Goal: Navigation & Orientation: Understand site structure

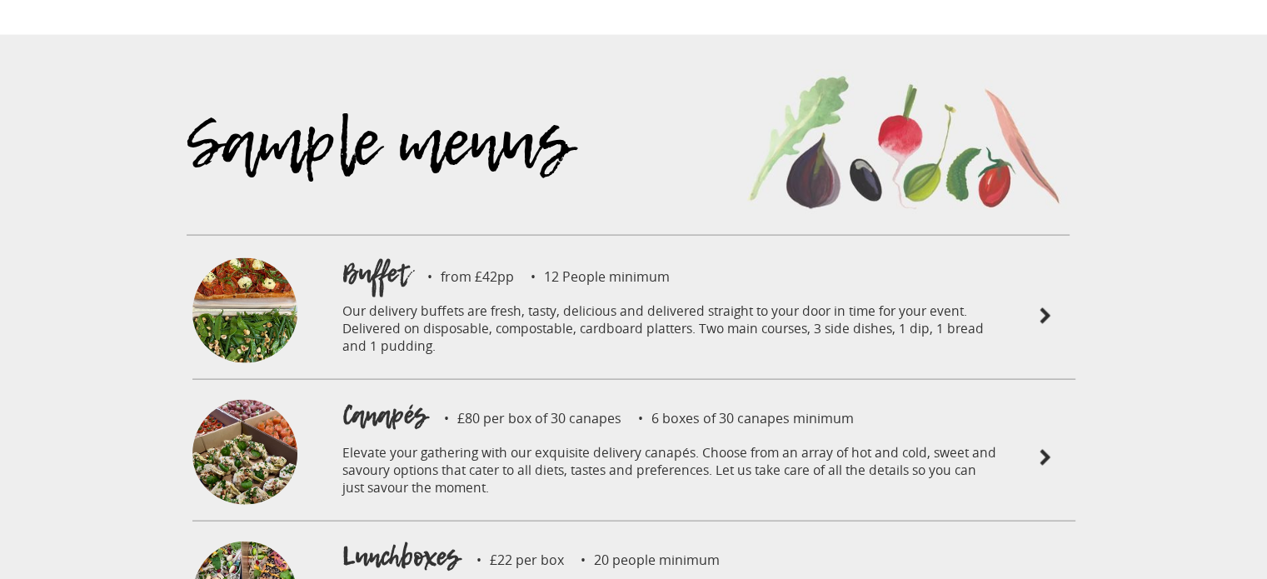
scroll to position [3522, 0]
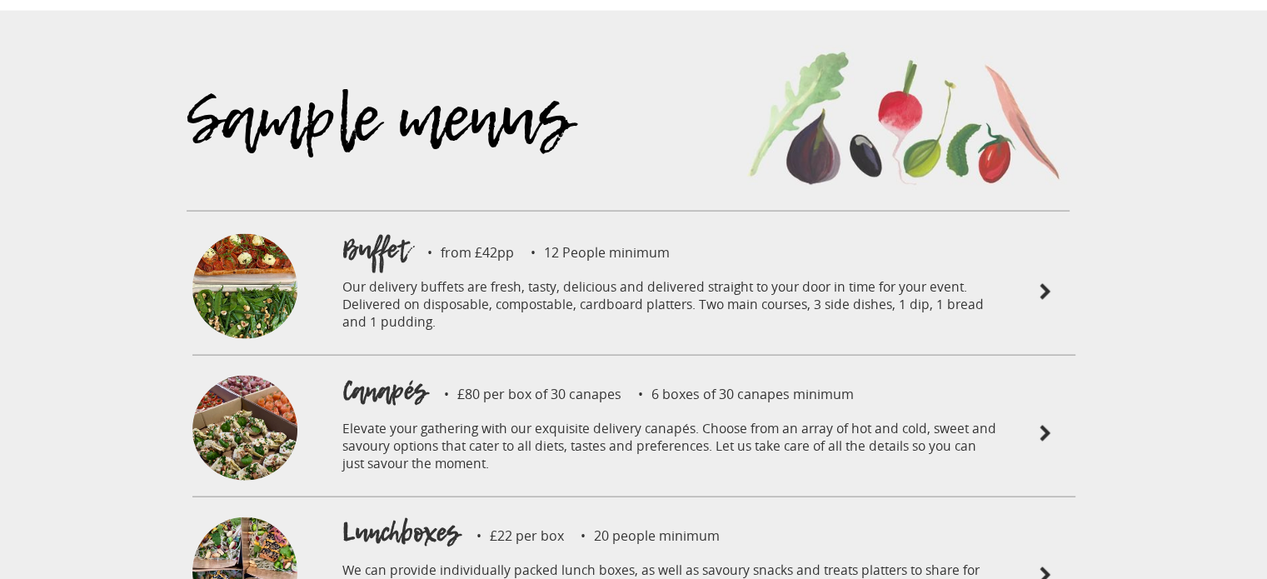
drag, startPoint x: 1279, startPoint y: 167, endPoint x: 1279, endPoint y: 327, distance: 159.1
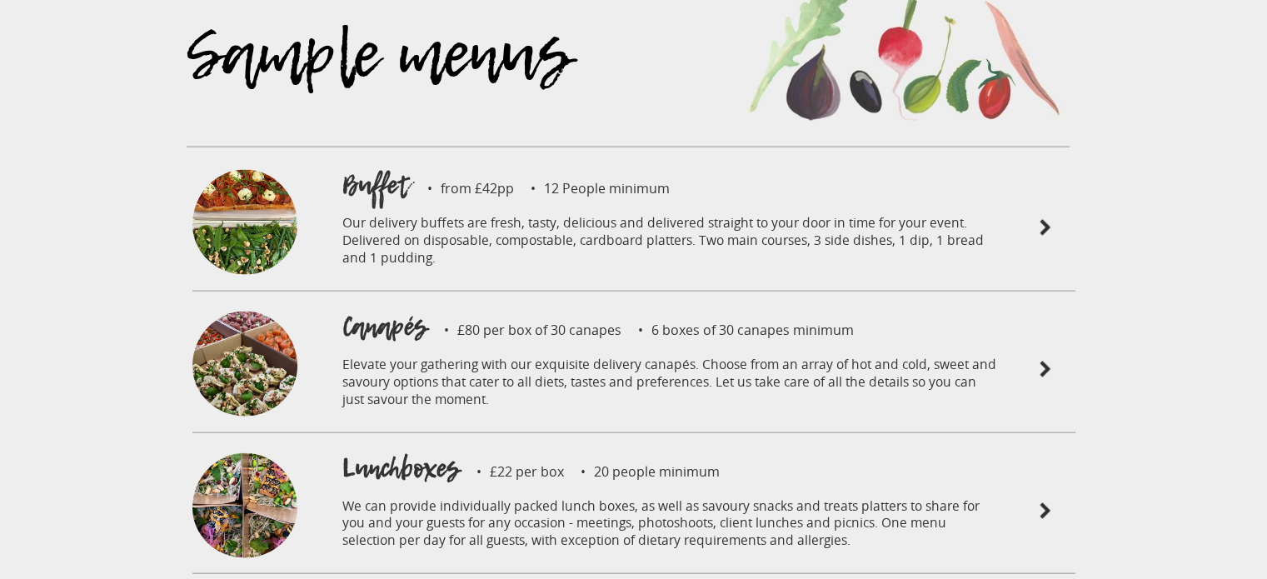
scroll to position [3603, 0]
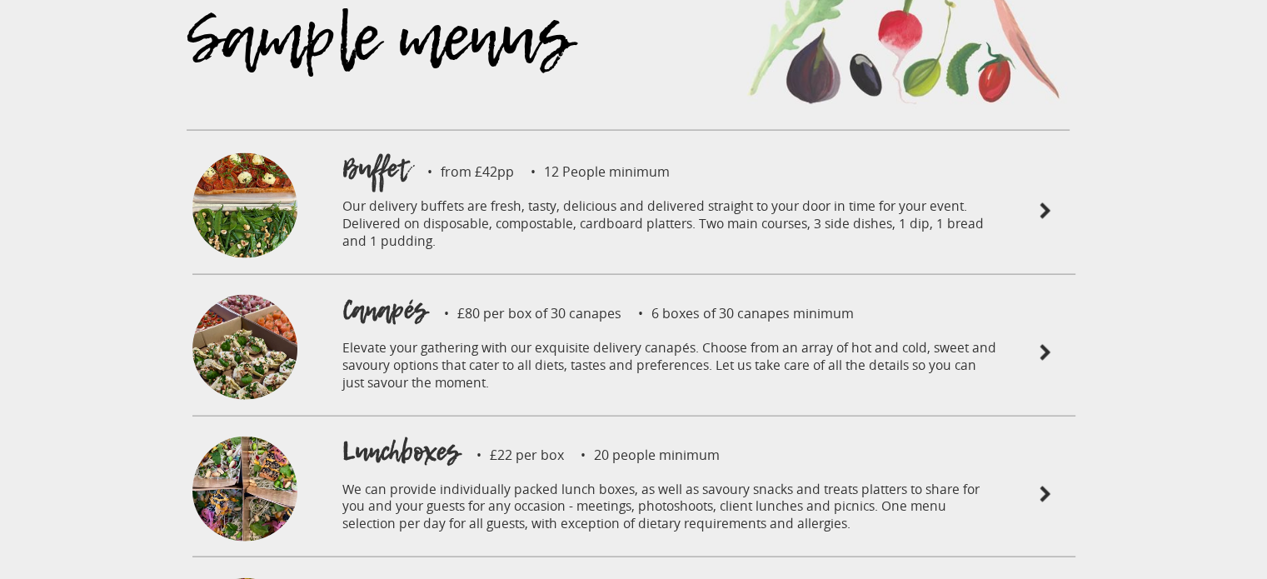
click at [270, 295] on img at bounding box center [244, 350] width 105 height 110
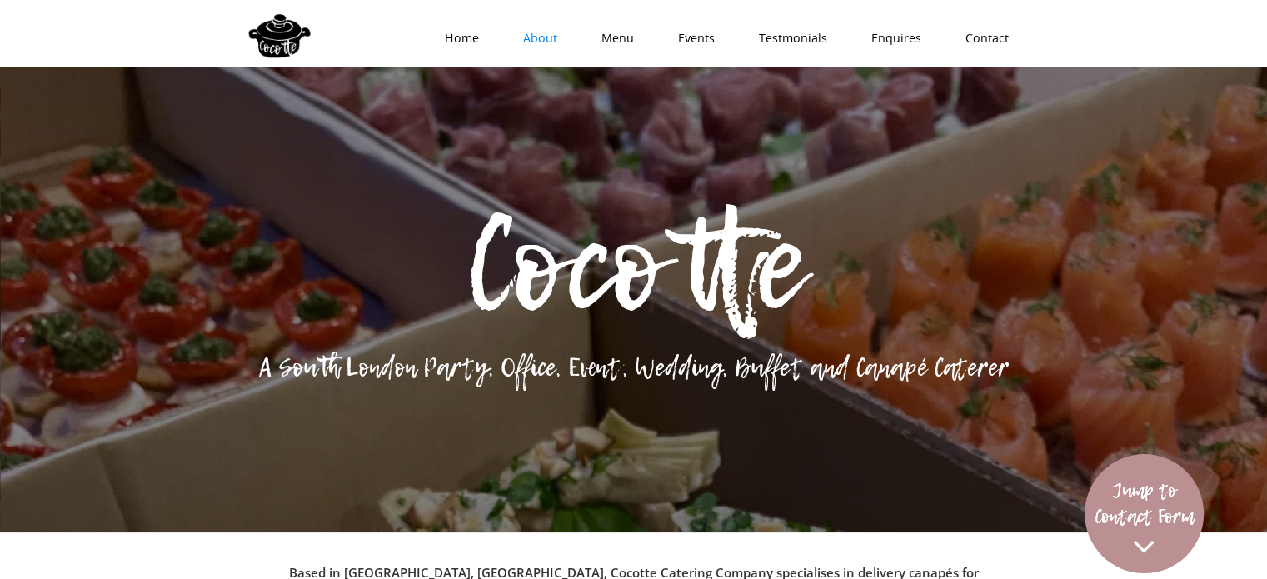
scroll to position [0, 0]
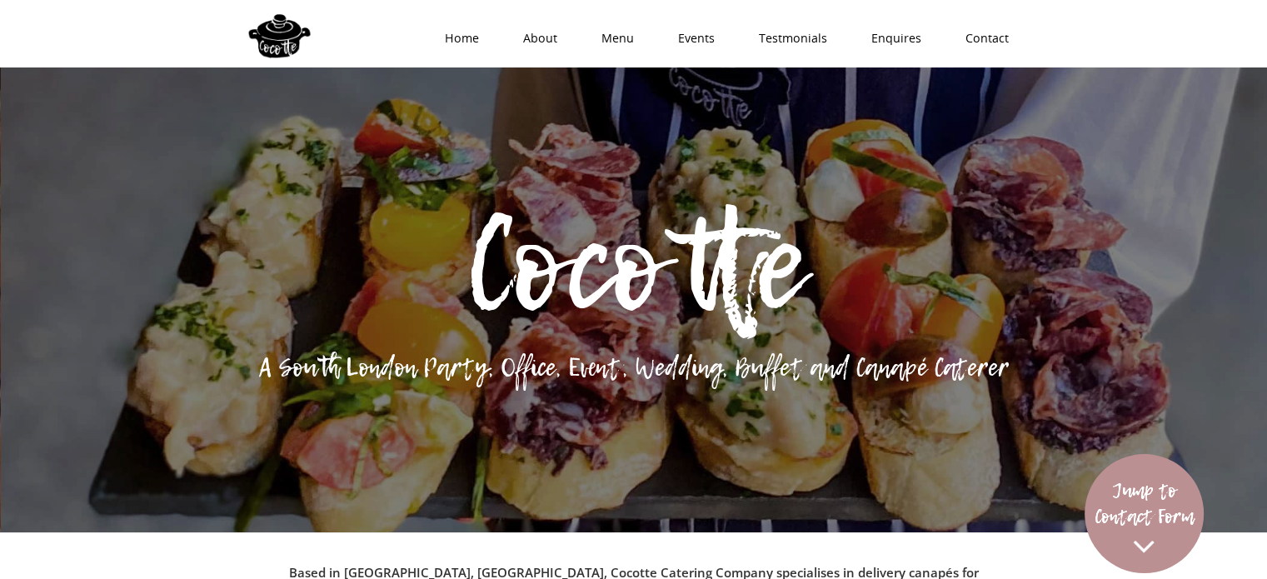
click at [493, 34] on link "Home" at bounding box center [456, 38] width 78 height 50
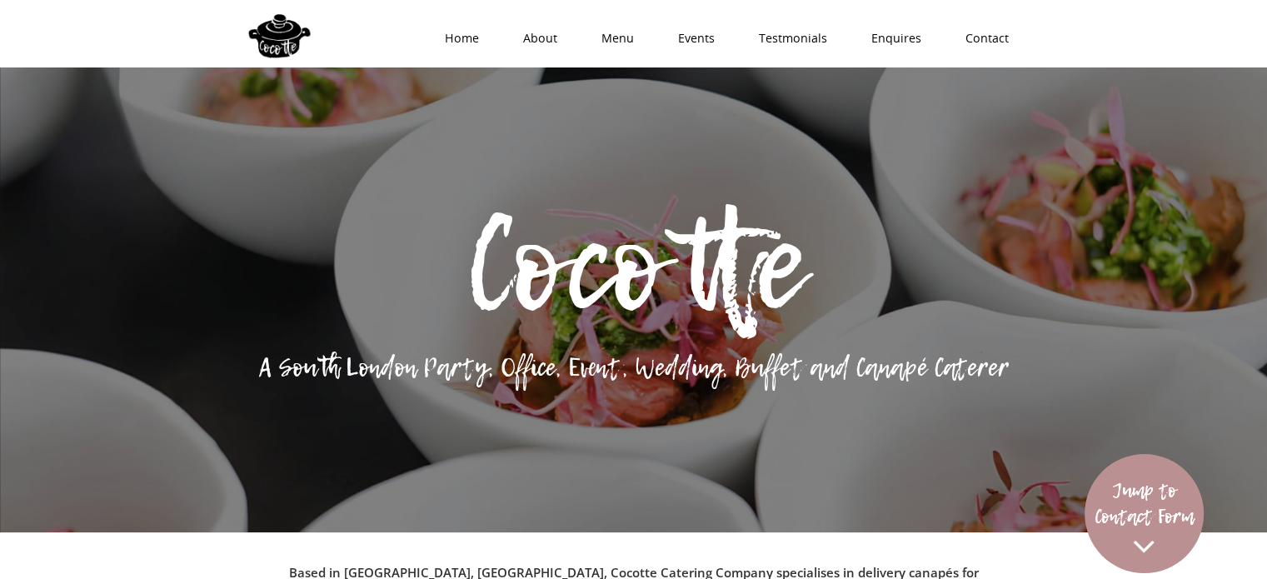
click at [552, 32] on link "About" at bounding box center [535, 38] width 78 height 50
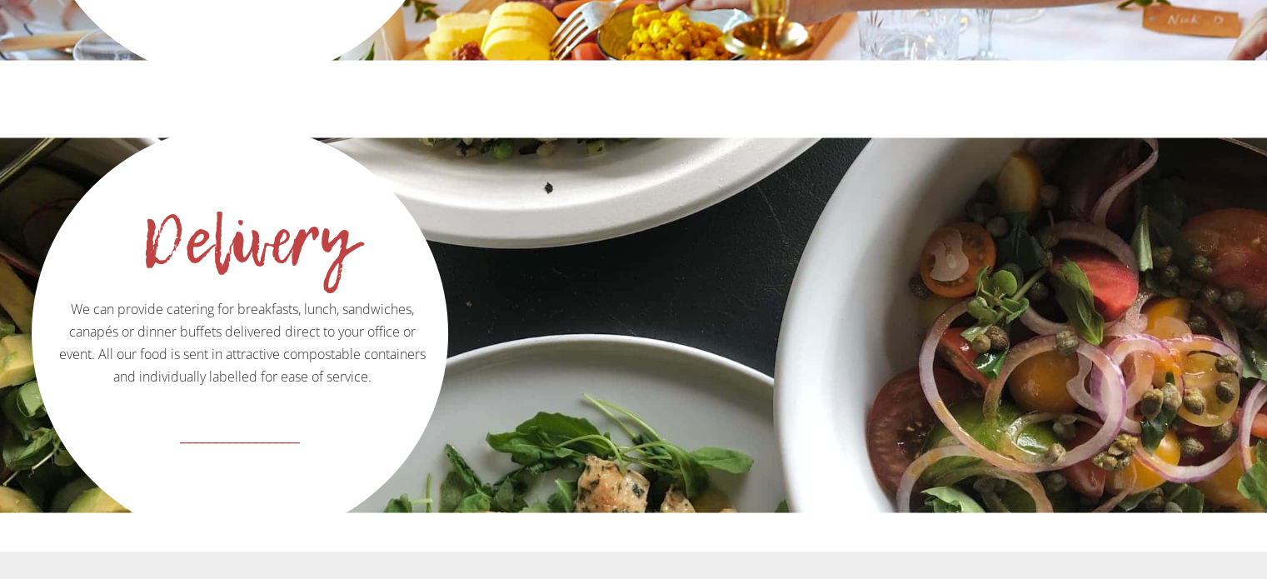
scroll to position [3440, 0]
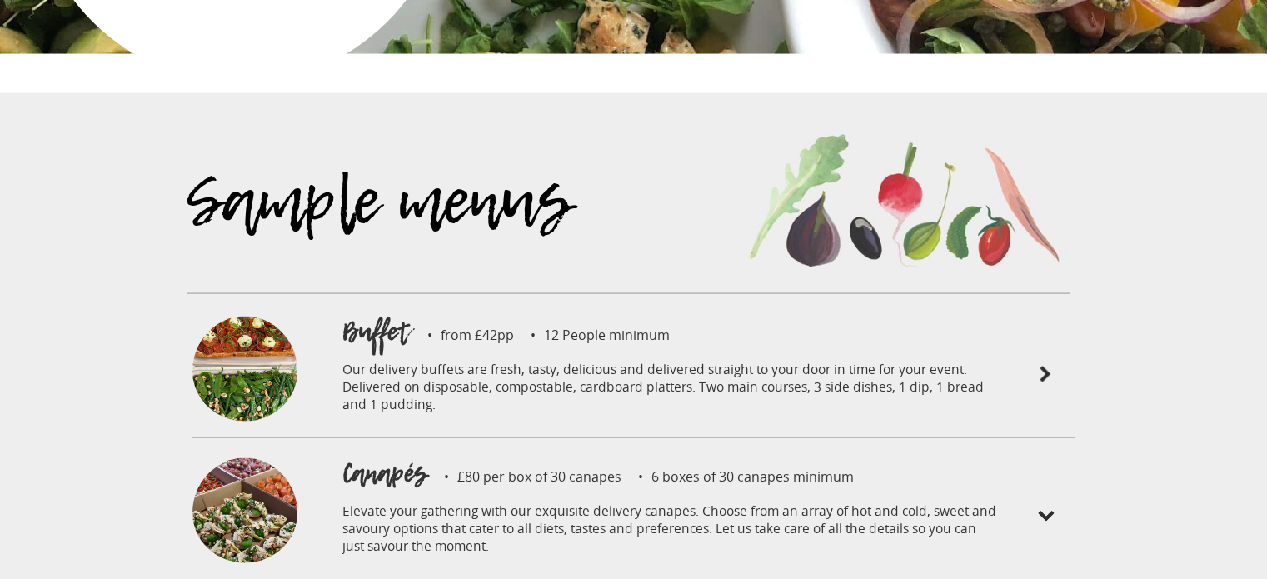
click at [243, 322] on img at bounding box center [244, 372] width 105 height 110
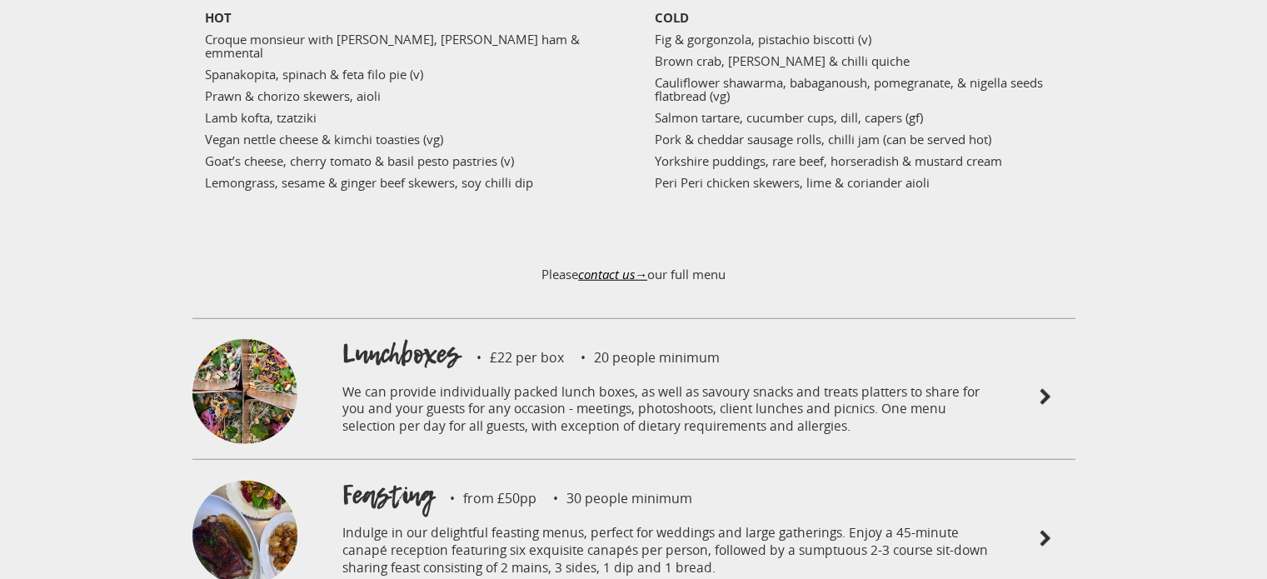
scroll to position [4376, 0]
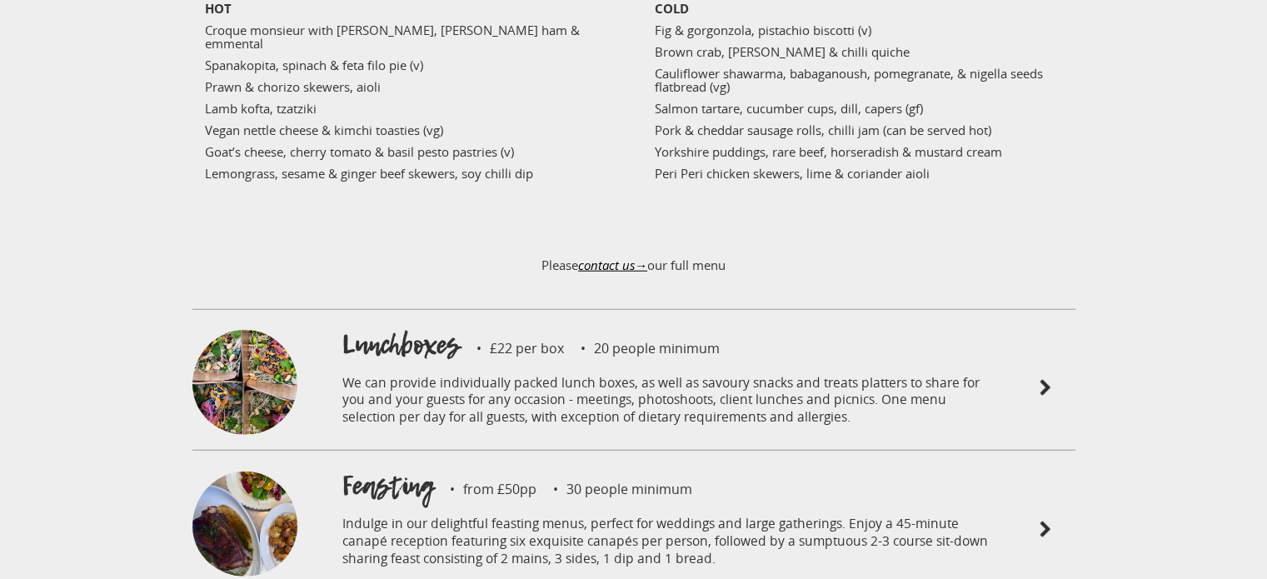
click at [255, 330] on img at bounding box center [244, 385] width 105 height 110
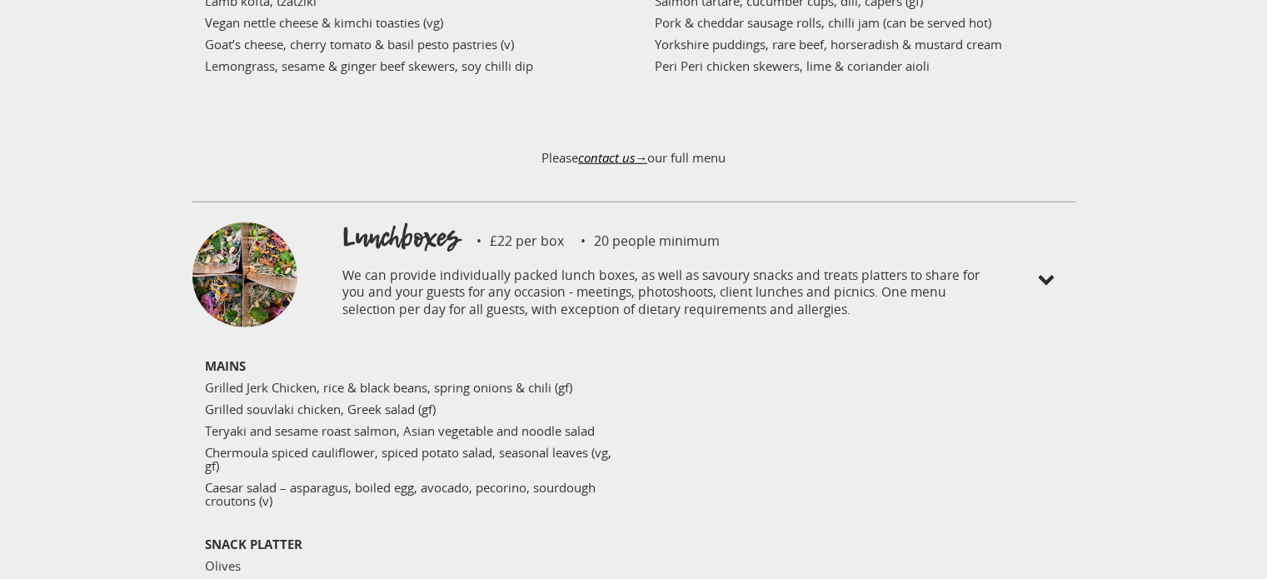
scroll to position [4353, 0]
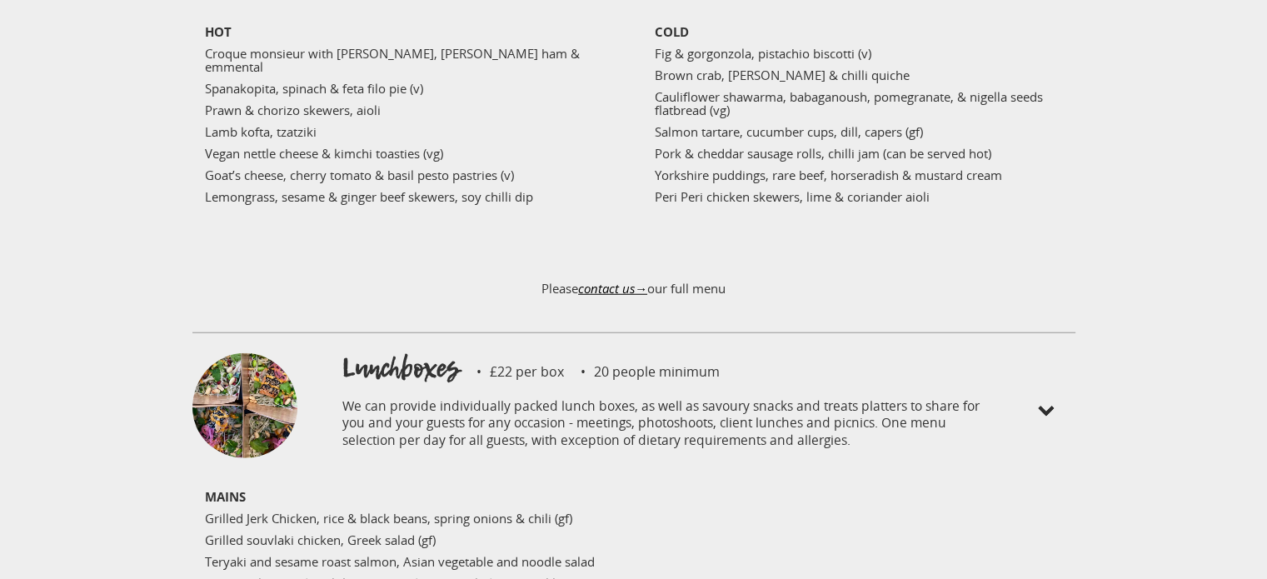
click at [265, 353] on img at bounding box center [244, 408] width 105 height 110
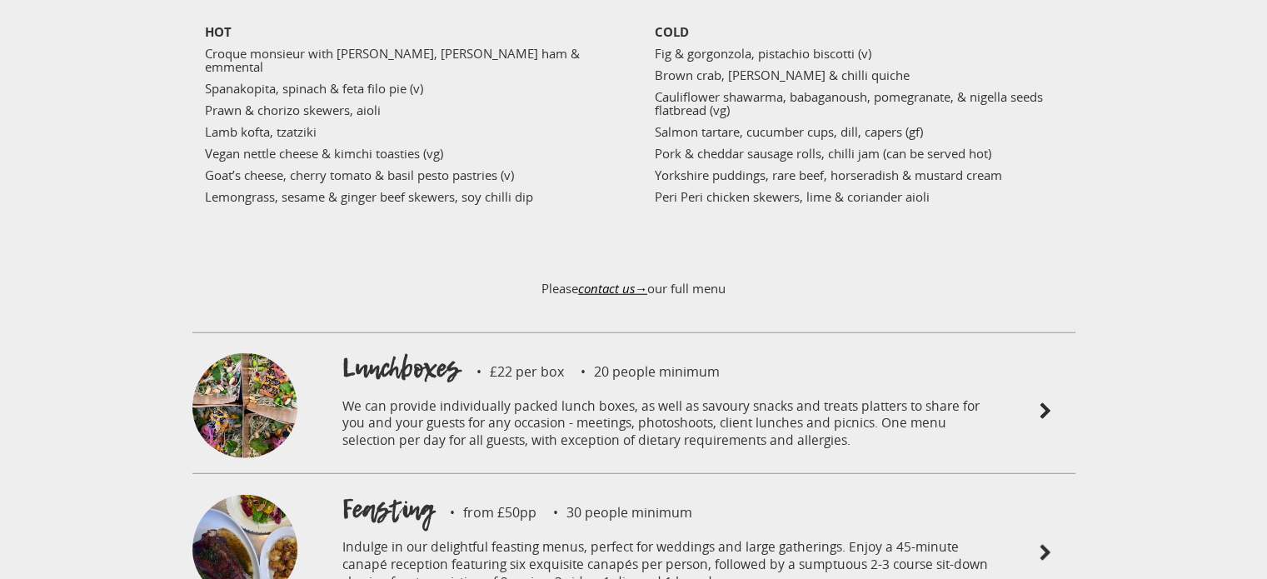
click at [265, 353] on img at bounding box center [244, 408] width 105 height 110
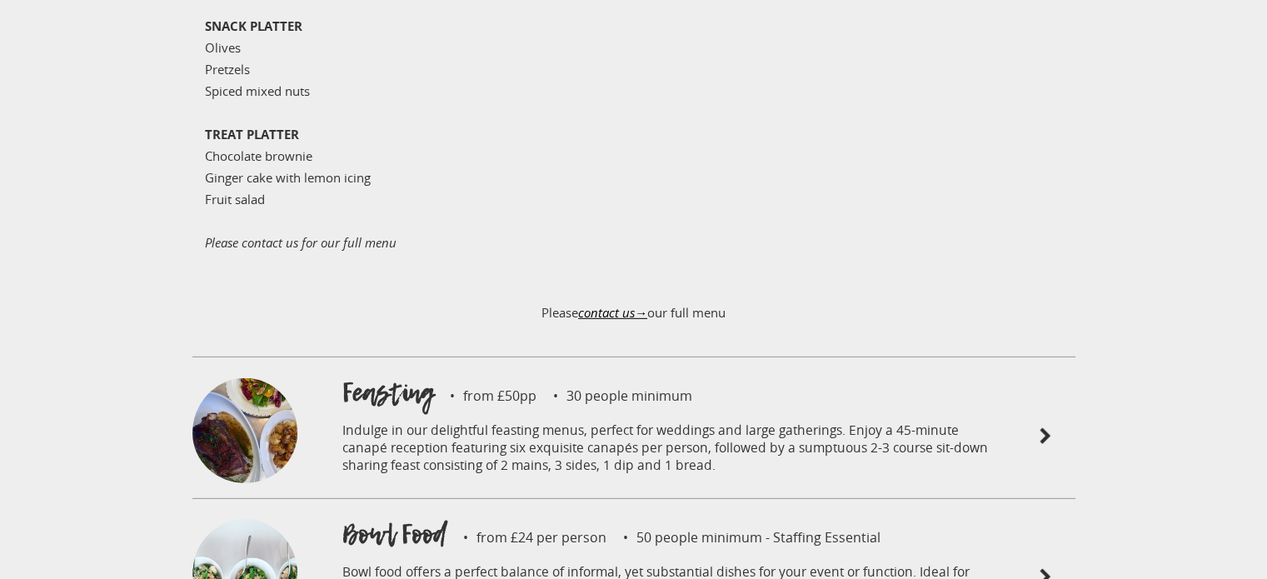
scroll to position [5011, 0]
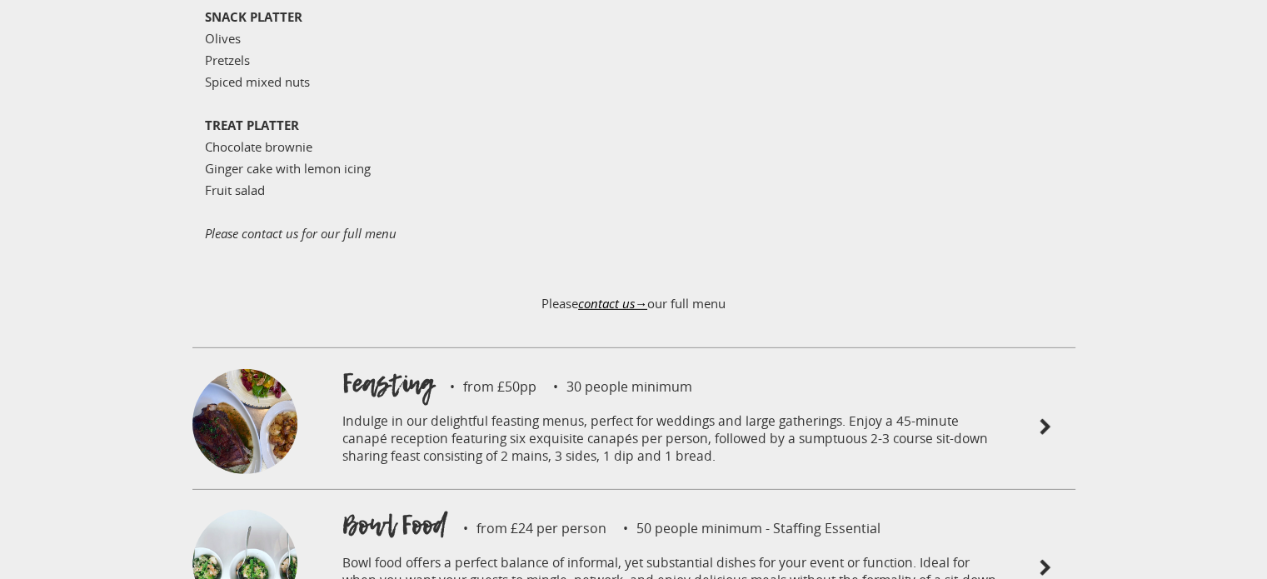
click at [284, 369] on img at bounding box center [244, 424] width 105 height 110
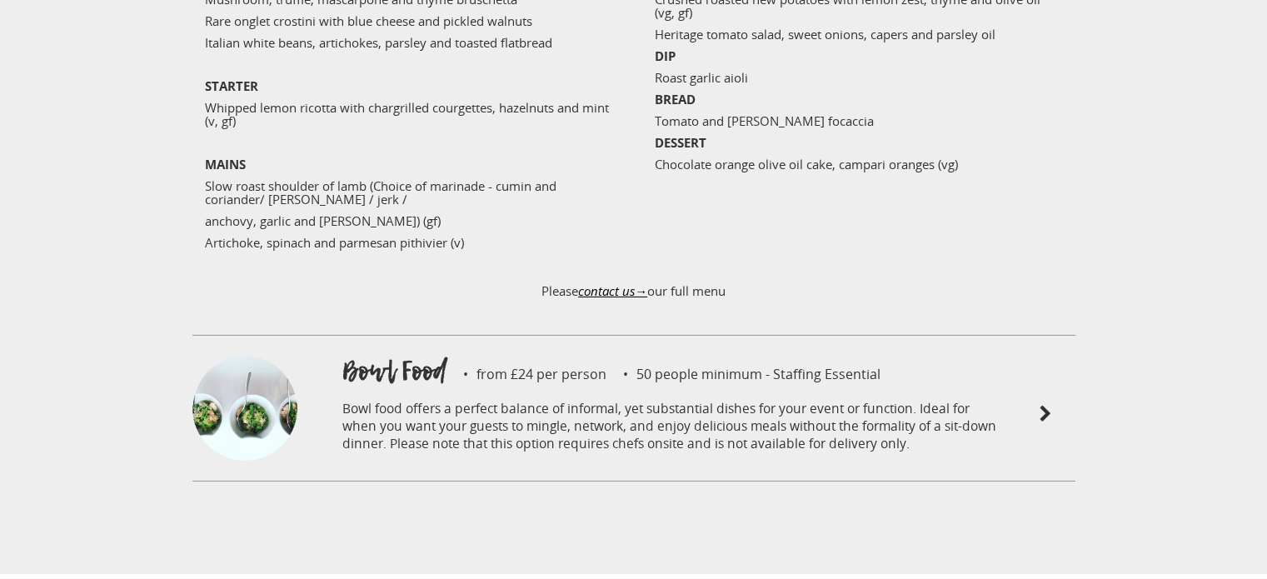
scroll to position [5560, 0]
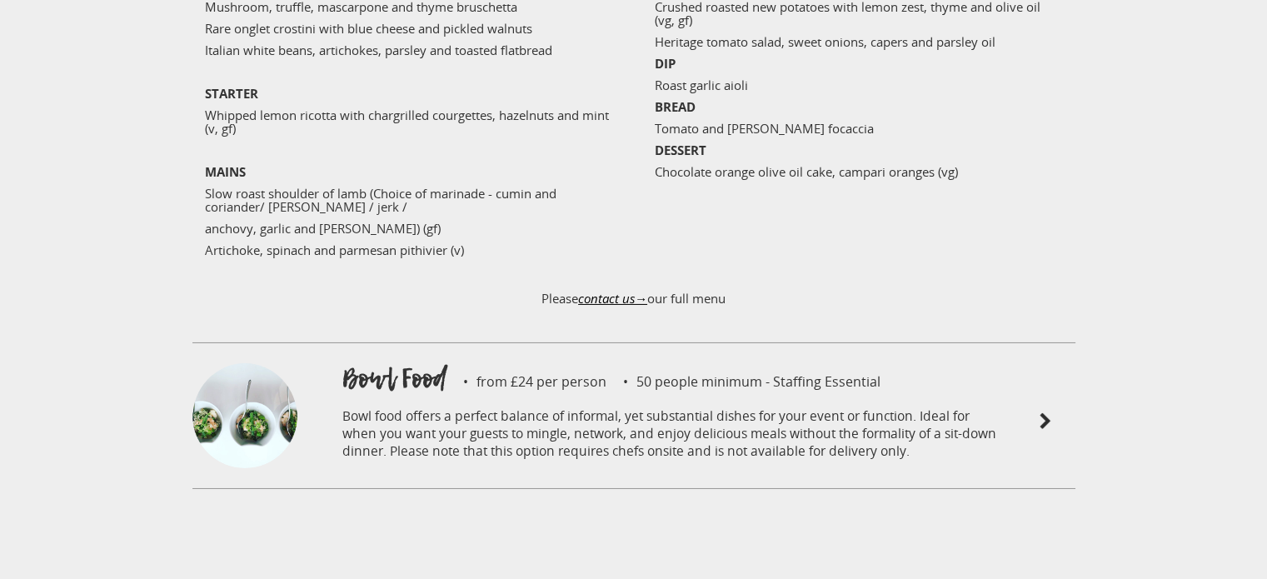
click at [307, 360] on div at bounding box center [259, 422] width 150 height 124
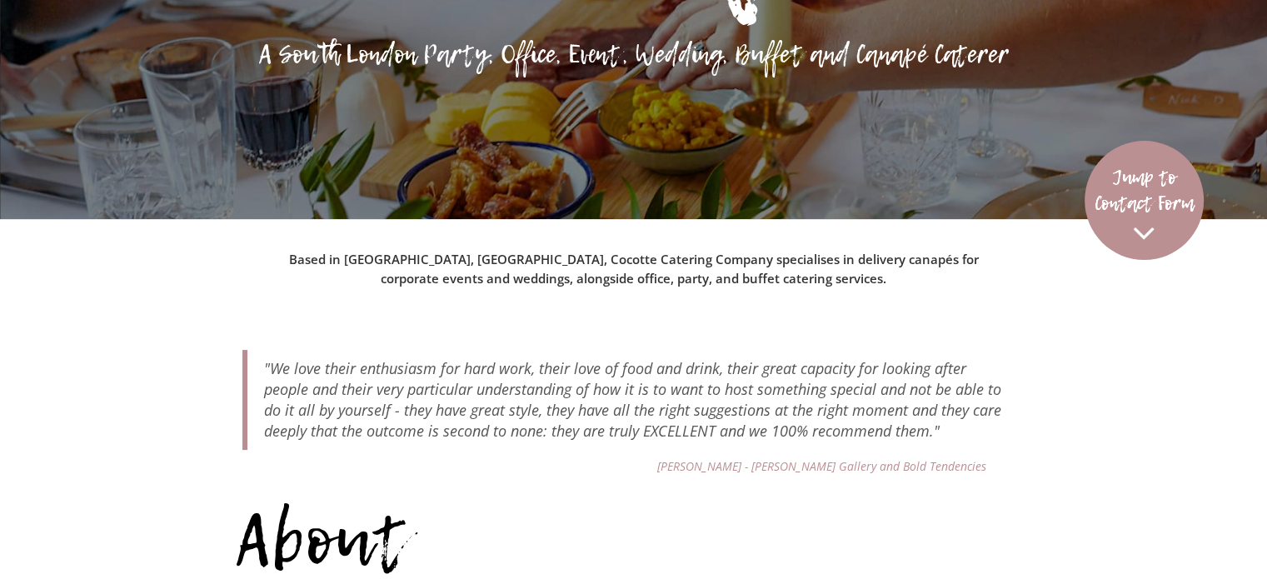
scroll to position [344, 0]
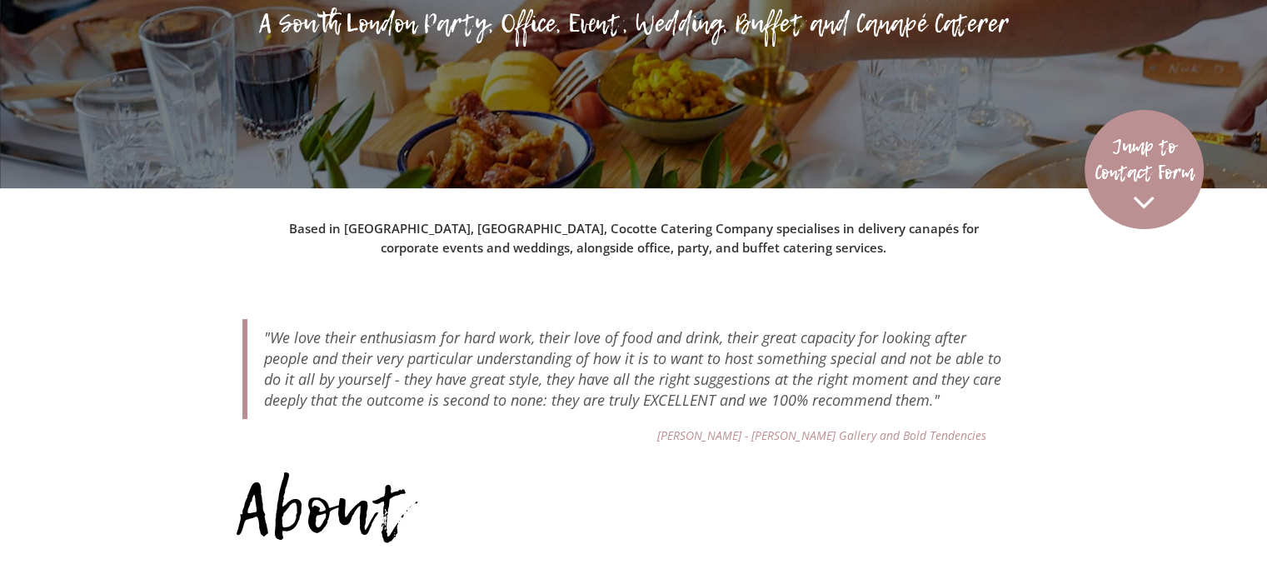
click at [1152, 157] on p "Jump to Contact Form" at bounding box center [1144, 159] width 99 height 52
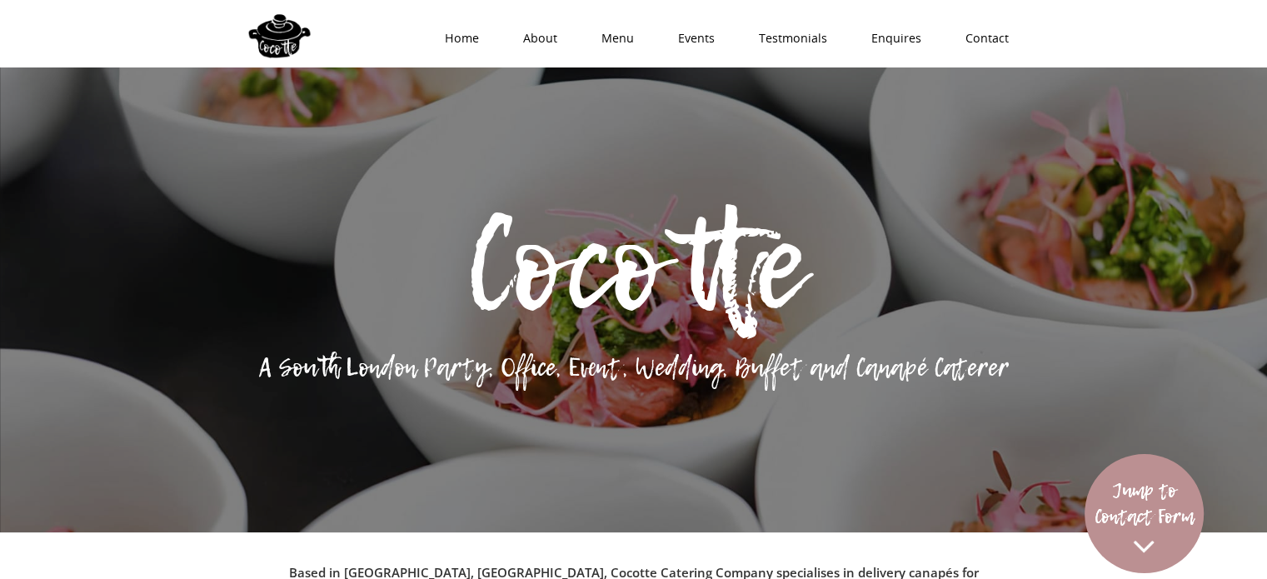
click at [829, 37] on link "Testmonials" at bounding box center [788, 38] width 112 height 50
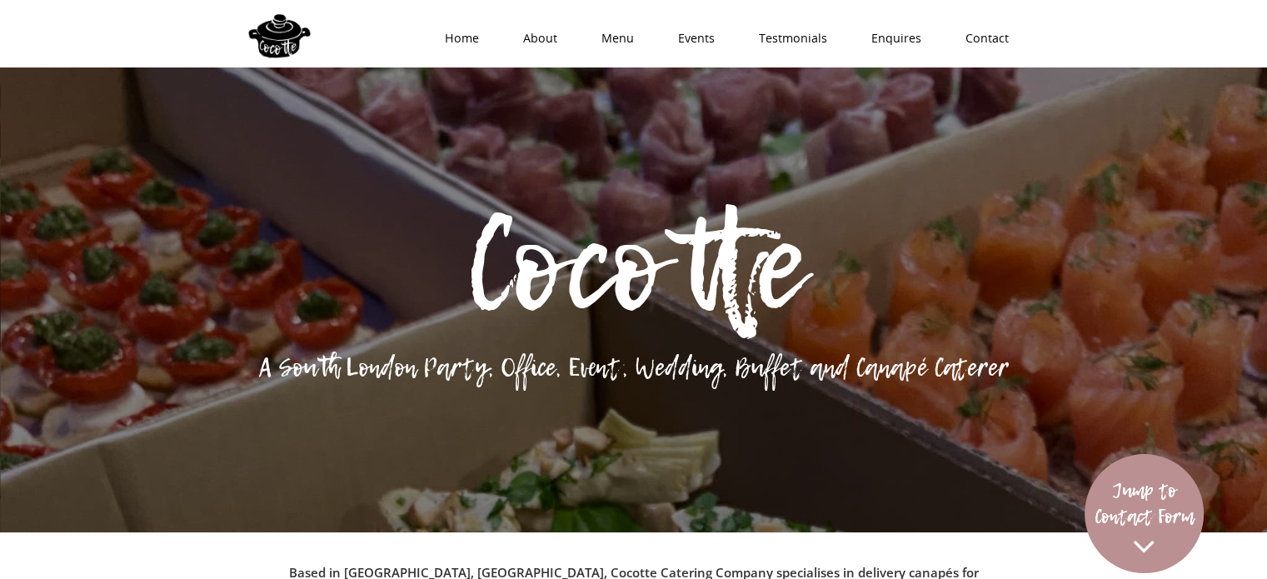
click at [613, 35] on link "Menu" at bounding box center [612, 38] width 77 height 50
click at [902, 37] on link "Enquires" at bounding box center [891, 38] width 94 height 50
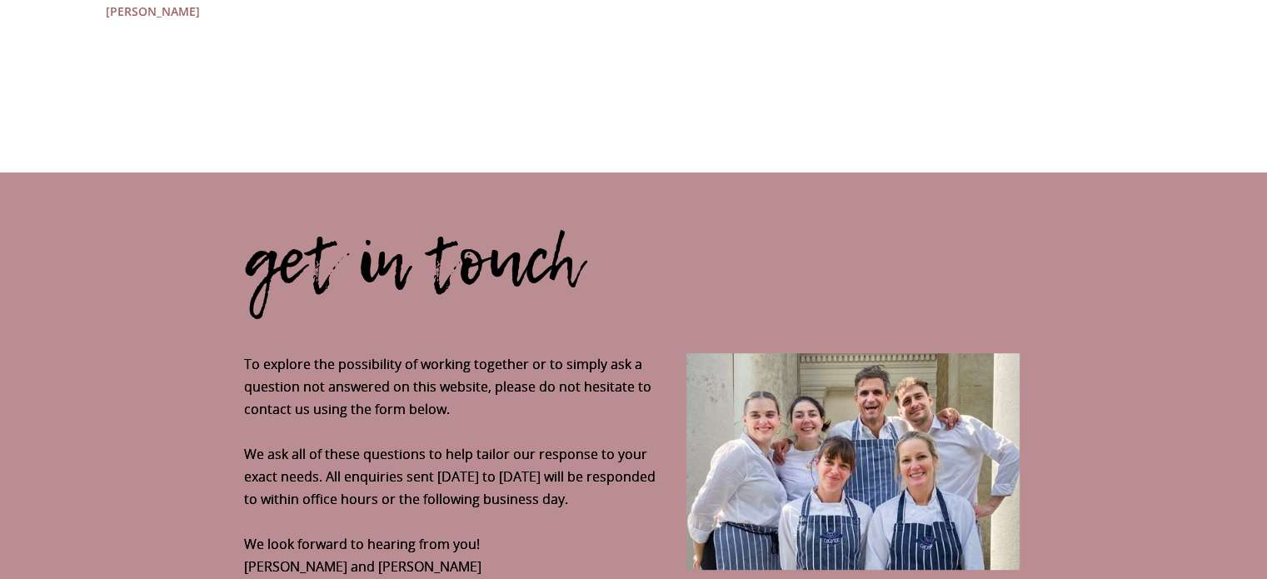
scroll to position [6861, 0]
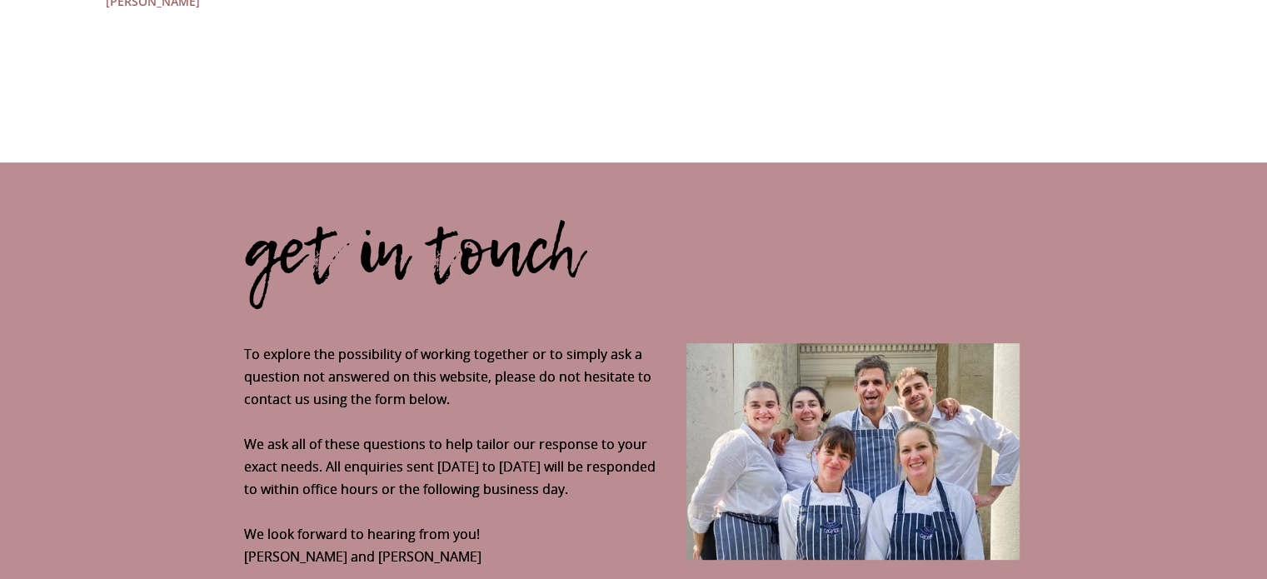
scroll to position [3498, 0]
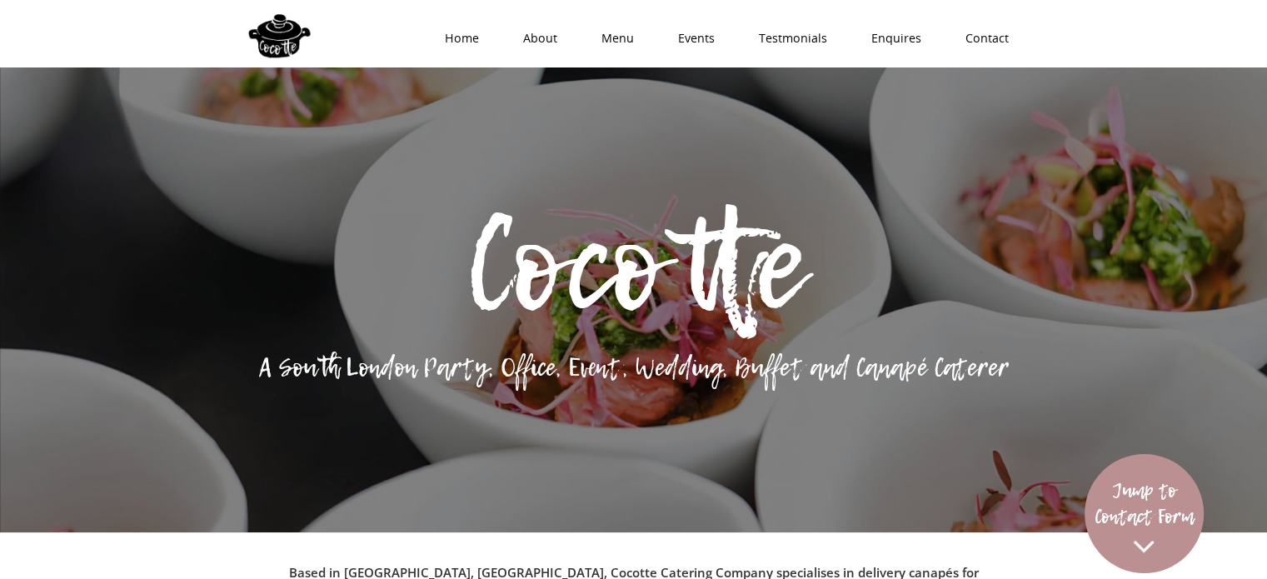
scroll to position [344, 0]
